Goal: Transaction & Acquisition: Purchase product/service

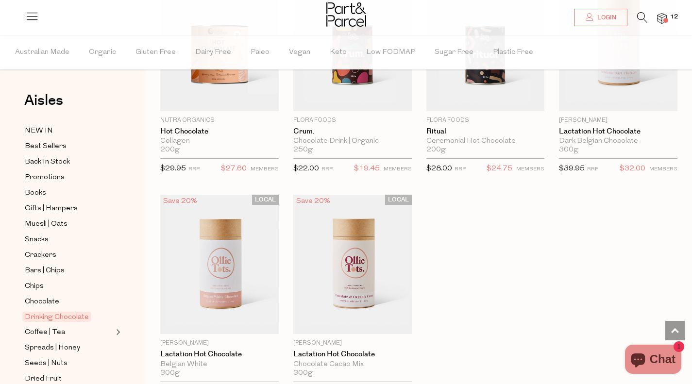
scroll to position [971, 0]
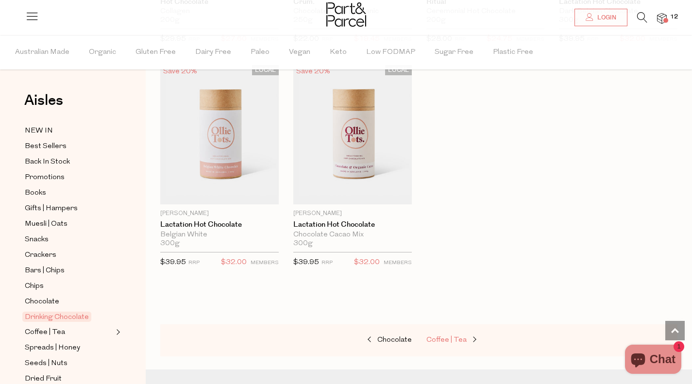
click at [447, 337] on span "Coffee | Tea" at bounding box center [446, 339] width 40 height 7
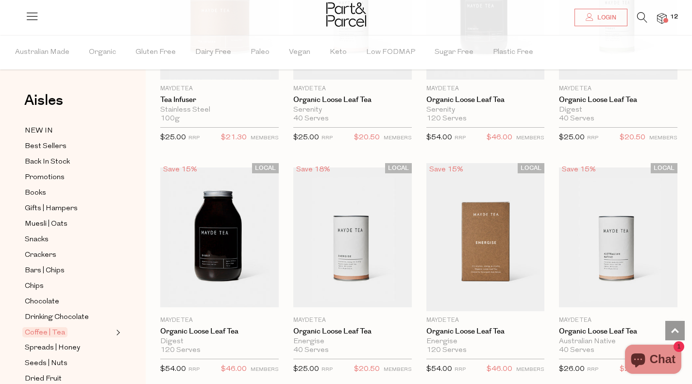
scroll to position [2330, 0]
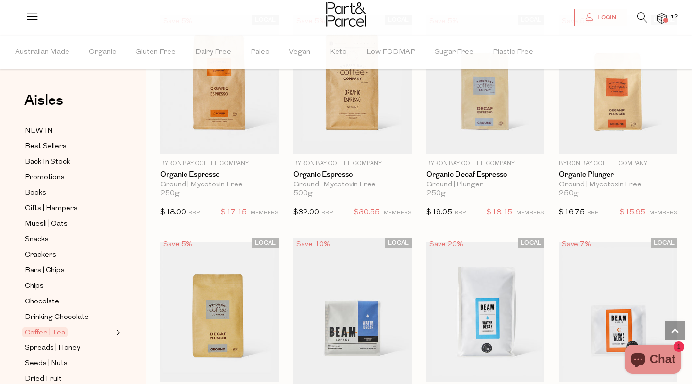
scroll to position [4563, 0]
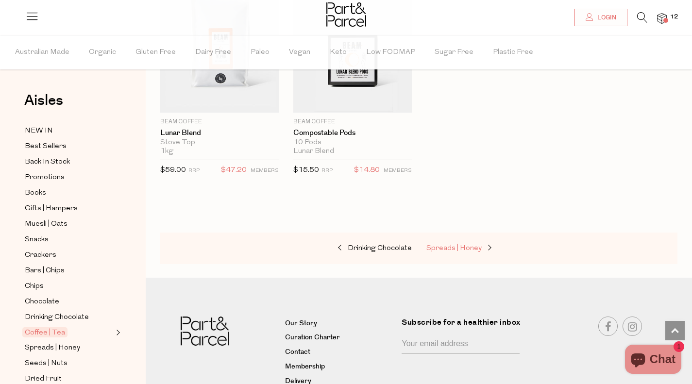
click at [451, 245] on span "Spreads | Honey" at bounding box center [453, 248] width 55 height 7
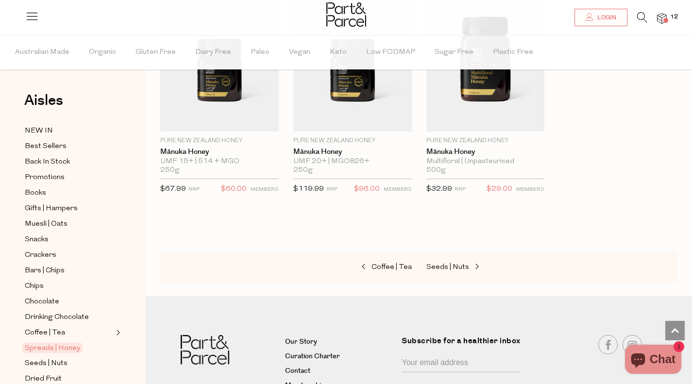
scroll to position [2670, 0]
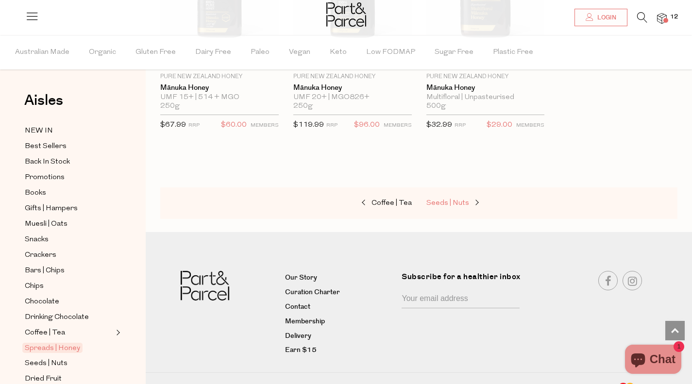
click at [441, 200] on span "Seeds | Nuts" at bounding box center [447, 203] width 43 height 7
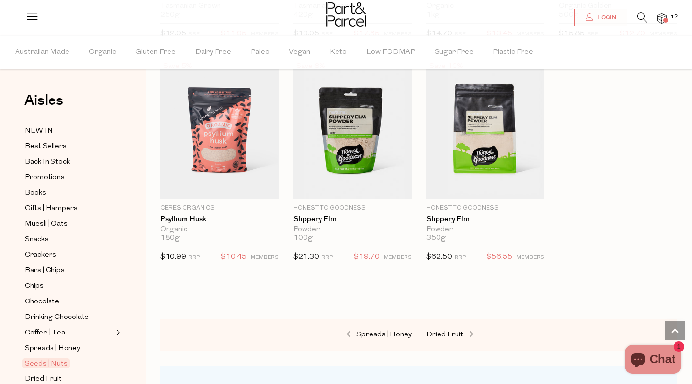
scroll to position [2524, 0]
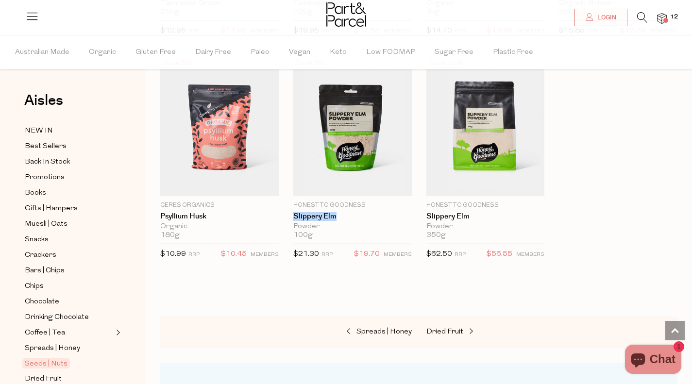
drag, startPoint x: 280, startPoint y: 212, endPoint x: 335, endPoint y: 210, distance: 55.9
click at [335, 210] on div "Save 8% 1 Add To Parcel Honest to Goodness Slippery Elm Powder 100g Only 7 Avai…" at bounding box center [345, 161] width 133 height 209
drag, startPoint x: 353, startPoint y: 174, endPoint x: 376, endPoint y: 188, distance: 27.0
click at [353, 185] on span "Add To Parcel" at bounding box center [352, 190] width 60 height 10
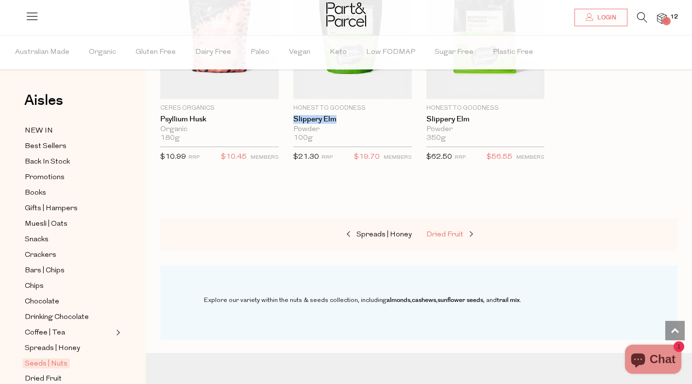
click at [455, 231] on span "Dried Fruit" at bounding box center [444, 234] width 37 height 7
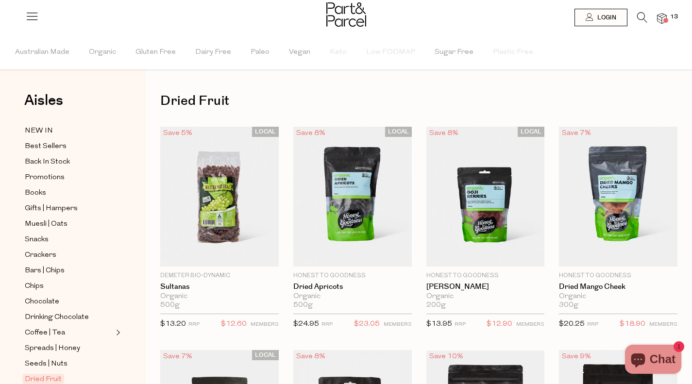
click at [373, 257] on span "Add To Parcel" at bounding box center [352, 260] width 60 height 10
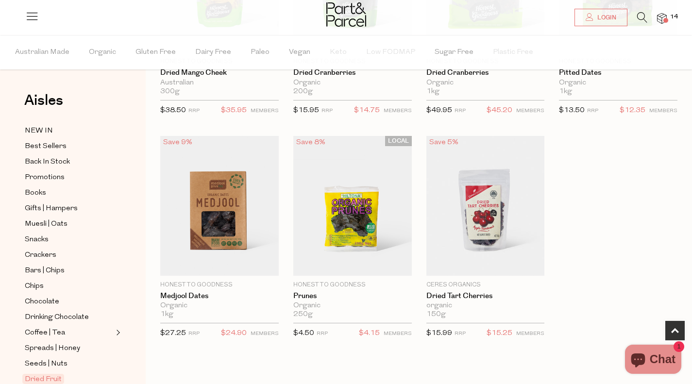
scroll to position [485, 0]
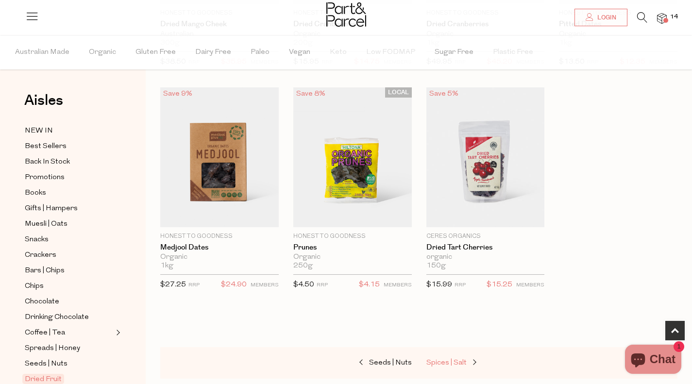
click at [447, 362] on span "Spices | Salt" at bounding box center [446, 362] width 40 height 7
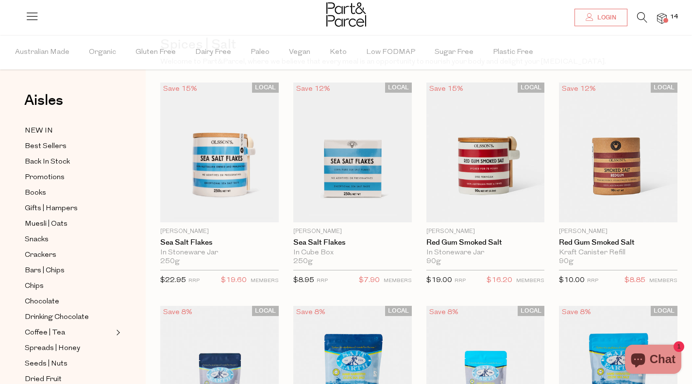
scroll to position [97, 0]
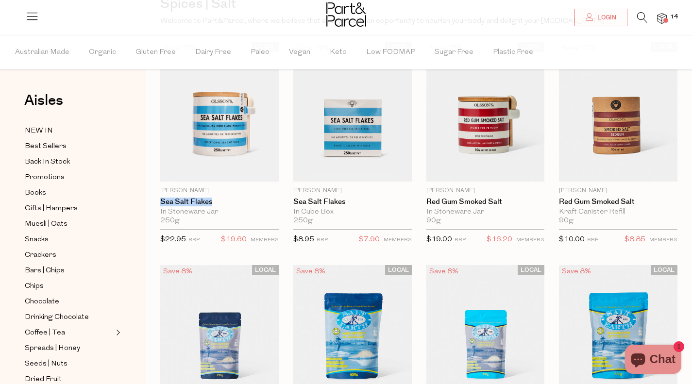
drag, startPoint x: 152, startPoint y: 202, endPoint x: 214, endPoint y: 202, distance: 61.7
click at [214, 202] on div "LOCAL Save 15% 1 Add To Parcel Olsson's Sea Salt Flakes In Stoneware Jar 250g O…" at bounding box center [212, 146] width 133 height 209
drag, startPoint x: 229, startPoint y: 170, endPoint x: 260, endPoint y: 112, distance: 65.6
click at [229, 171] on span "Add To Parcel" at bounding box center [219, 176] width 60 height 10
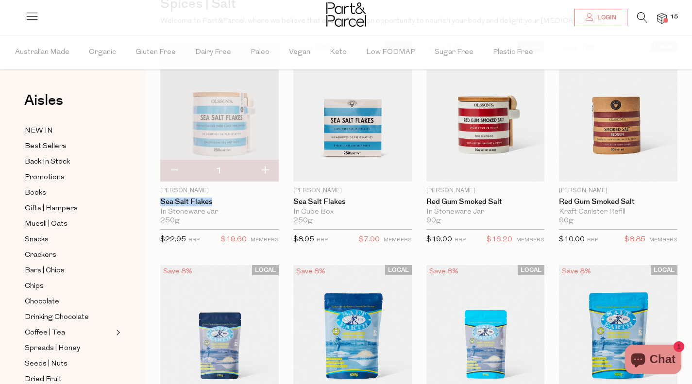
click at [179, 173] on button "button" at bounding box center [174, 170] width 28 height 21
type input "0"
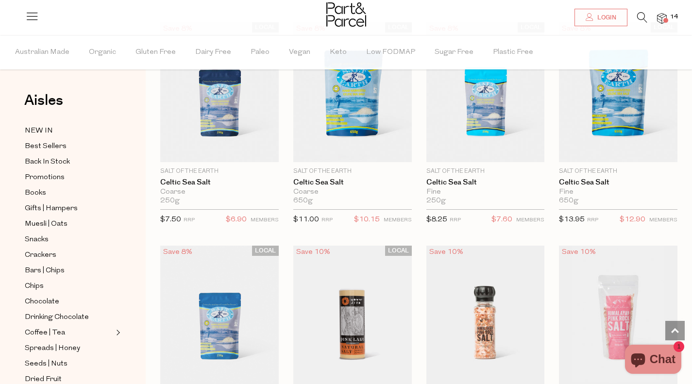
scroll to position [291, 0]
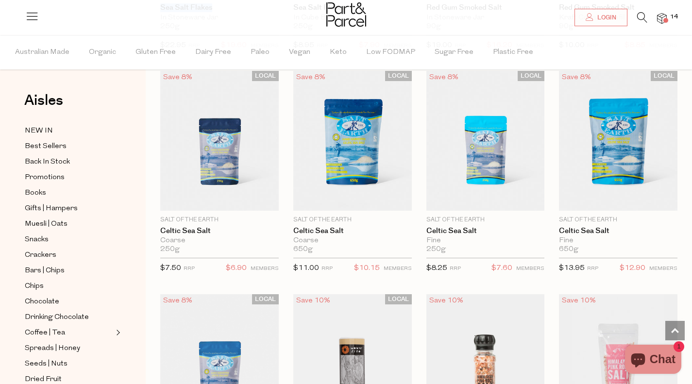
click at [486, 201] on span "Add To Parcel" at bounding box center [485, 205] width 60 height 10
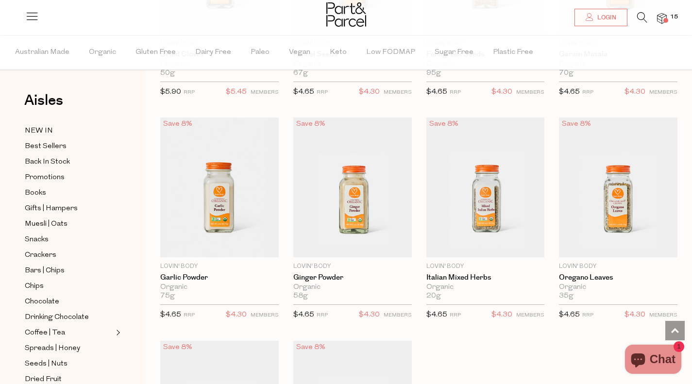
scroll to position [2670, 0]
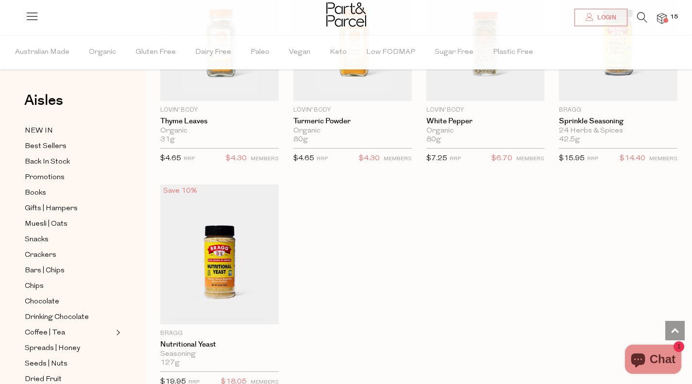
scroll to position [3156, 0]
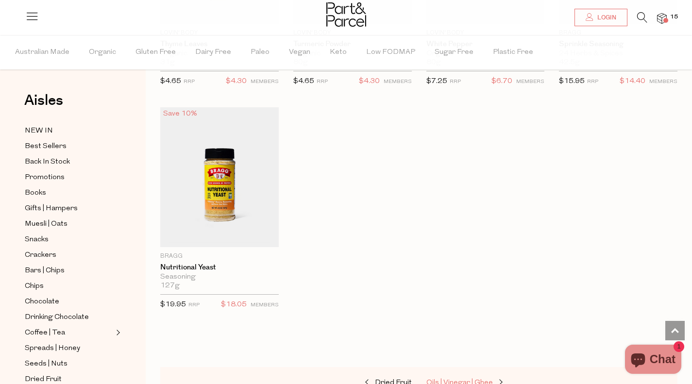
click at [461, 379] on span "Oils | Vinegar | Ghee" at bounding box center [459, 382] width 67 height 7
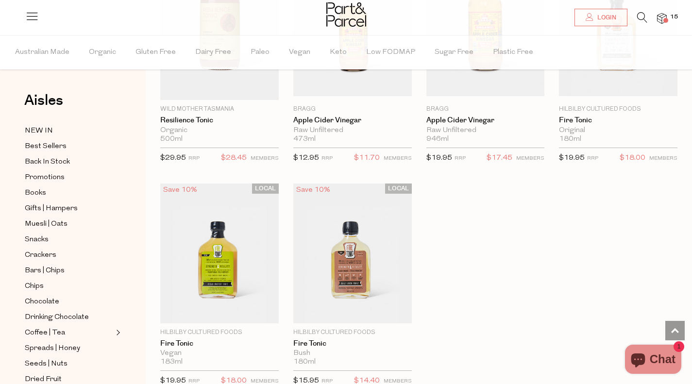
scroll to position [2460, 0]
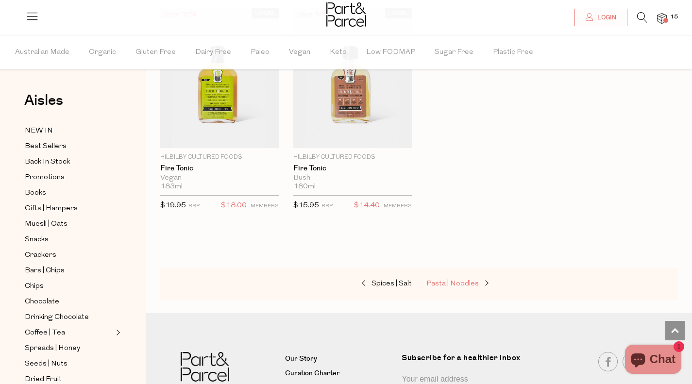
click at [461, 280] on link "Pasta | Noodles" at bounding box center [474, 284] width 97 height 13
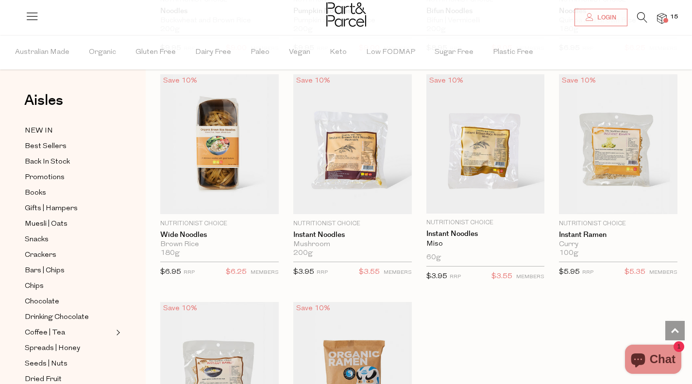
scroll to position [2524, 0]
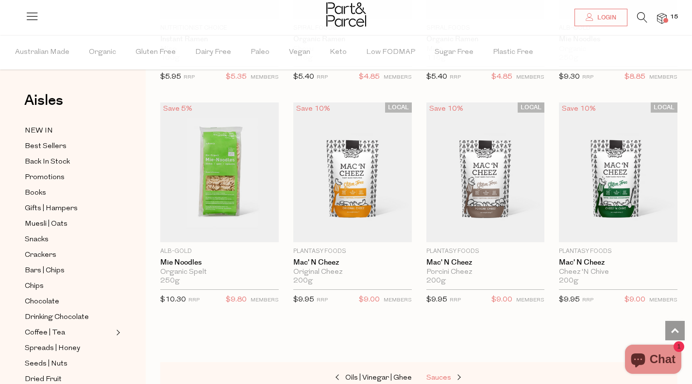
scroll to position [3010, 0]
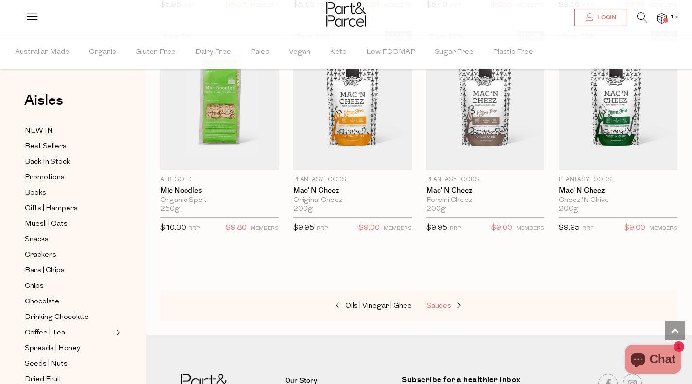
click at [444, 302] on span "Sauces" at bounding box center [438, 305] width 25 height 7
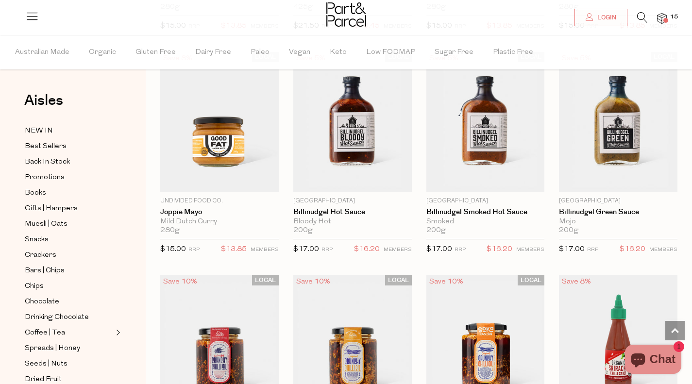
scroll to position [1359, 0]
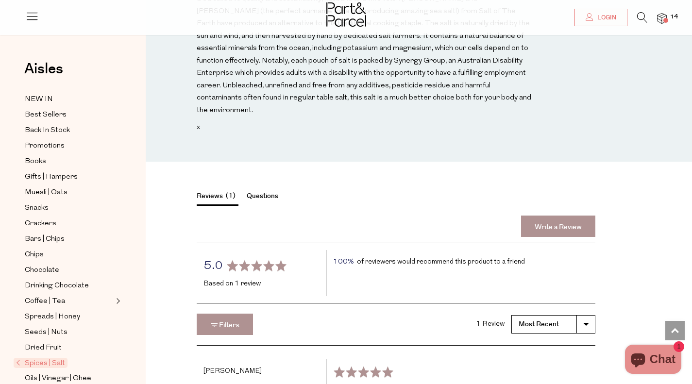
scroll to position [1019, 0]
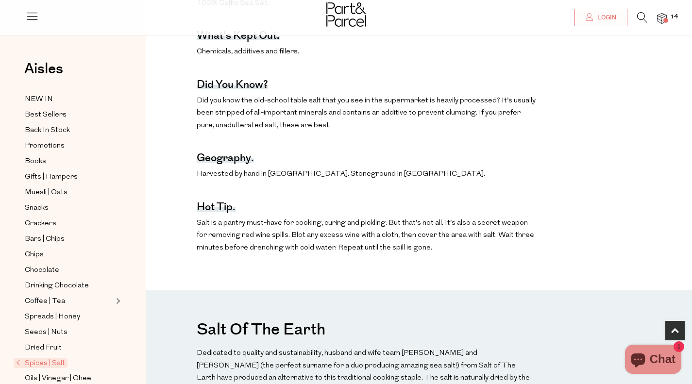
scroll to position [534, 0]
